Goal: Information Seeking & Learning: Learn about a topic

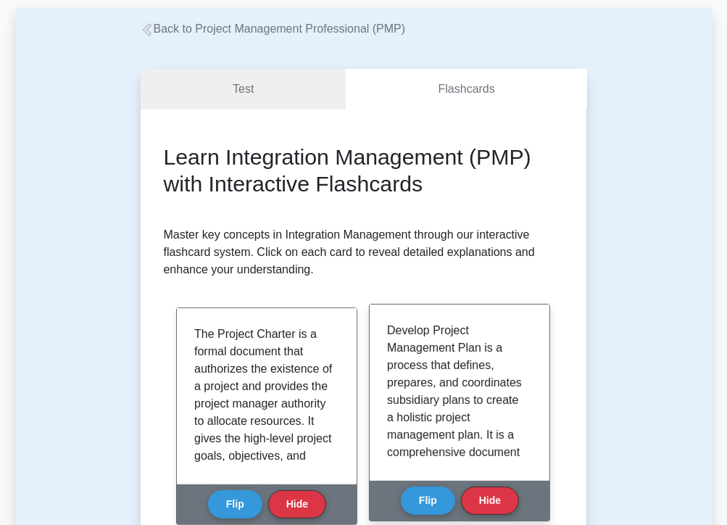
scroll to position [145, 0]
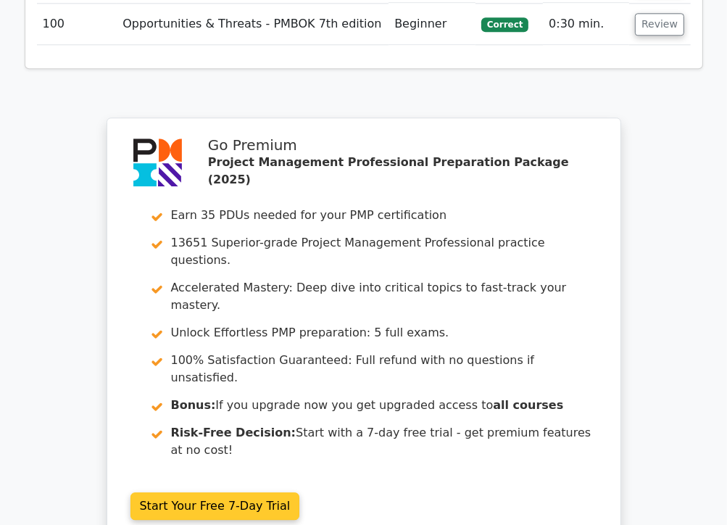
scroll to position [6167, 0]
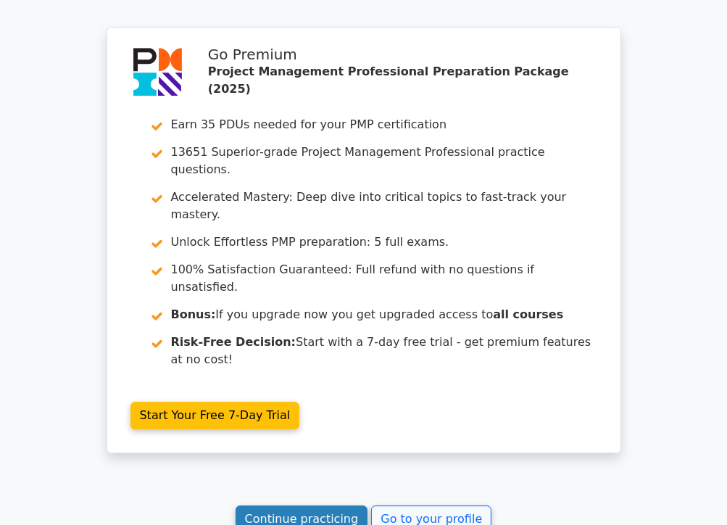
click at [328, 505] on link "Continue practicing" at bounding box center [302, 519] width 133 height 28
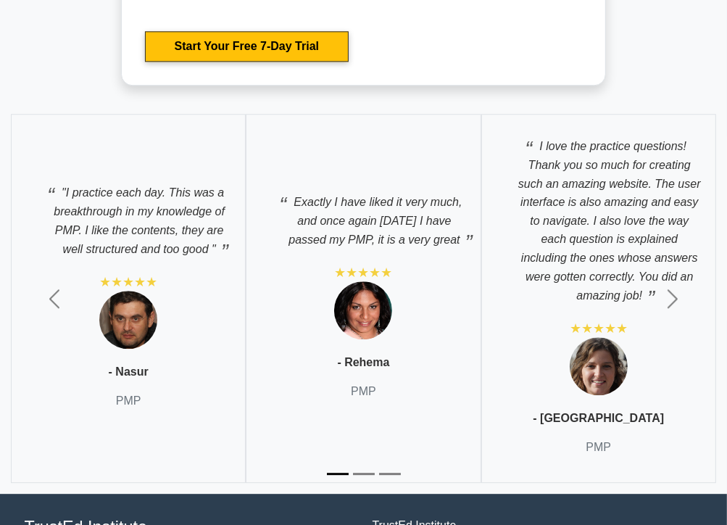
scroll to position [6228, 0]
